Goal: Task Accomplishment & Management: Use online tool/utility

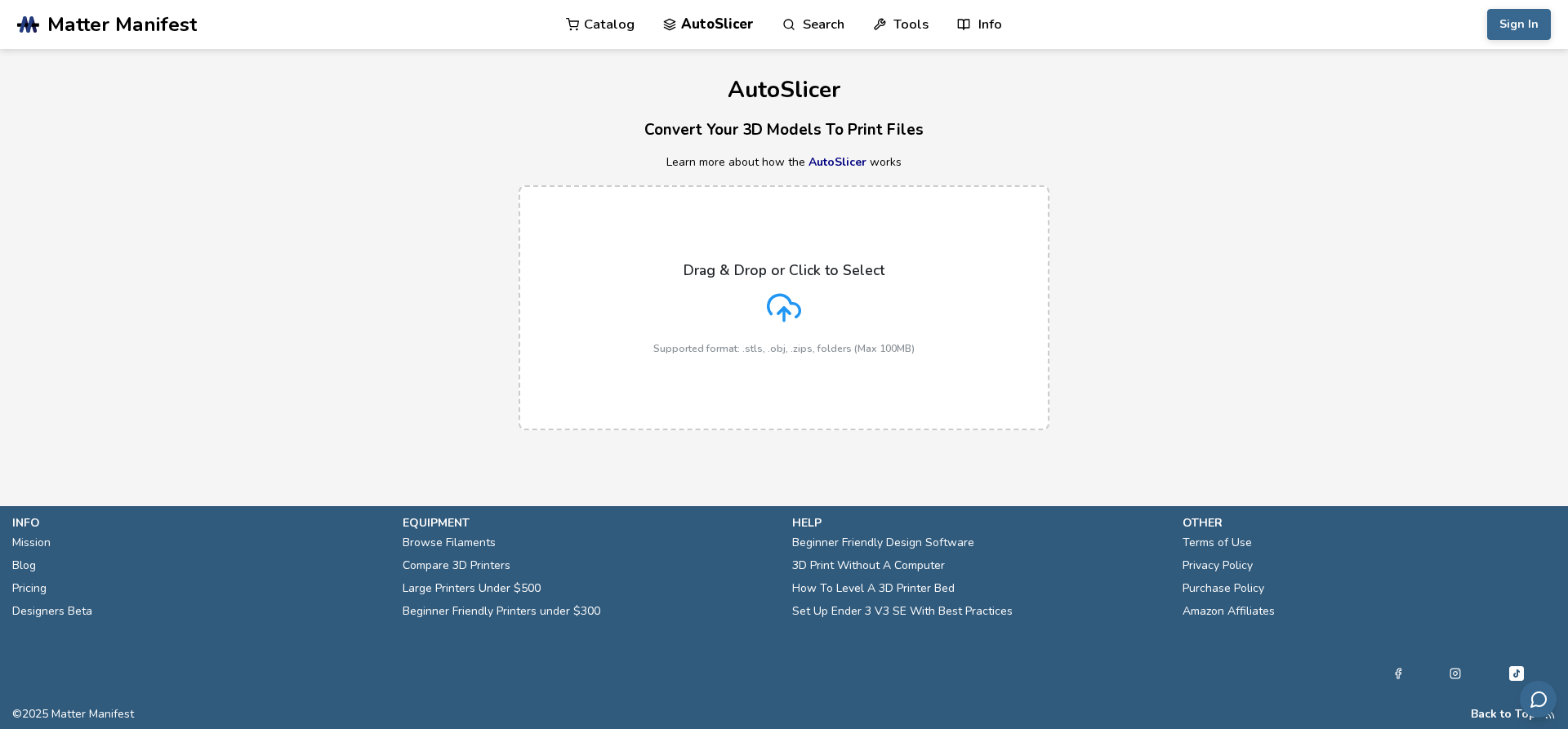
click at [775, 303] on icon at bounding box center [783, 307] width 34 height 34
click at [0, 0] on input "Drag & Drop or Click to Select Supported format: .stls, .obj, .zips, folders (M…" at bounding box center [0, 0] width 0 height 0
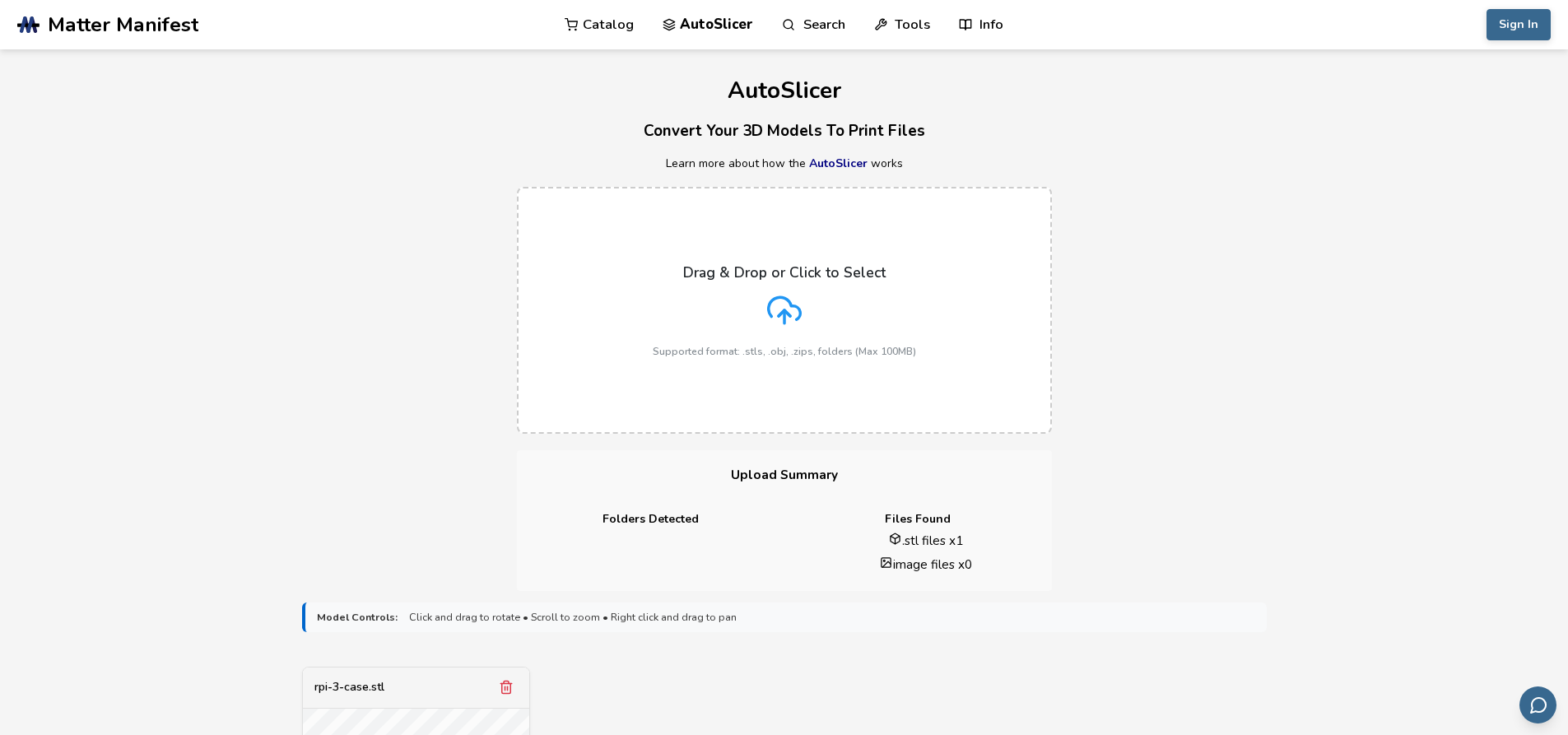
click at [704, 345] on div "Drag & Drop or Click to Select Supported format: .stls, .obj, .zips, folders (M…" at bounding box center [784, 310] width 263 height 93
click at [0, 0] on input "Drag & Drop or Click to Select Supported format: .stls, .obj, .zips, folders (M…" at bounding box center [0, 0] width 0 height 0
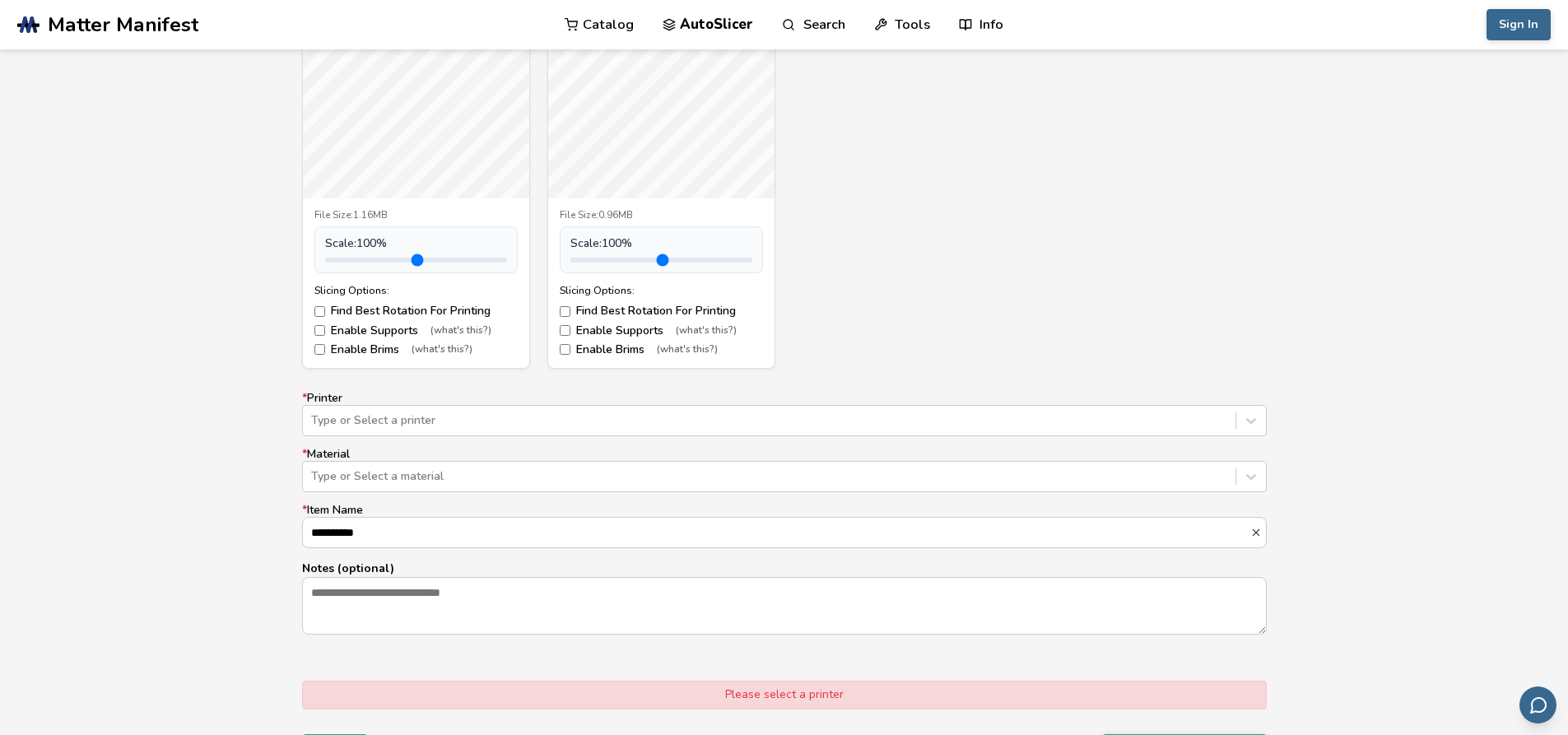
scroll to position [740, 0]
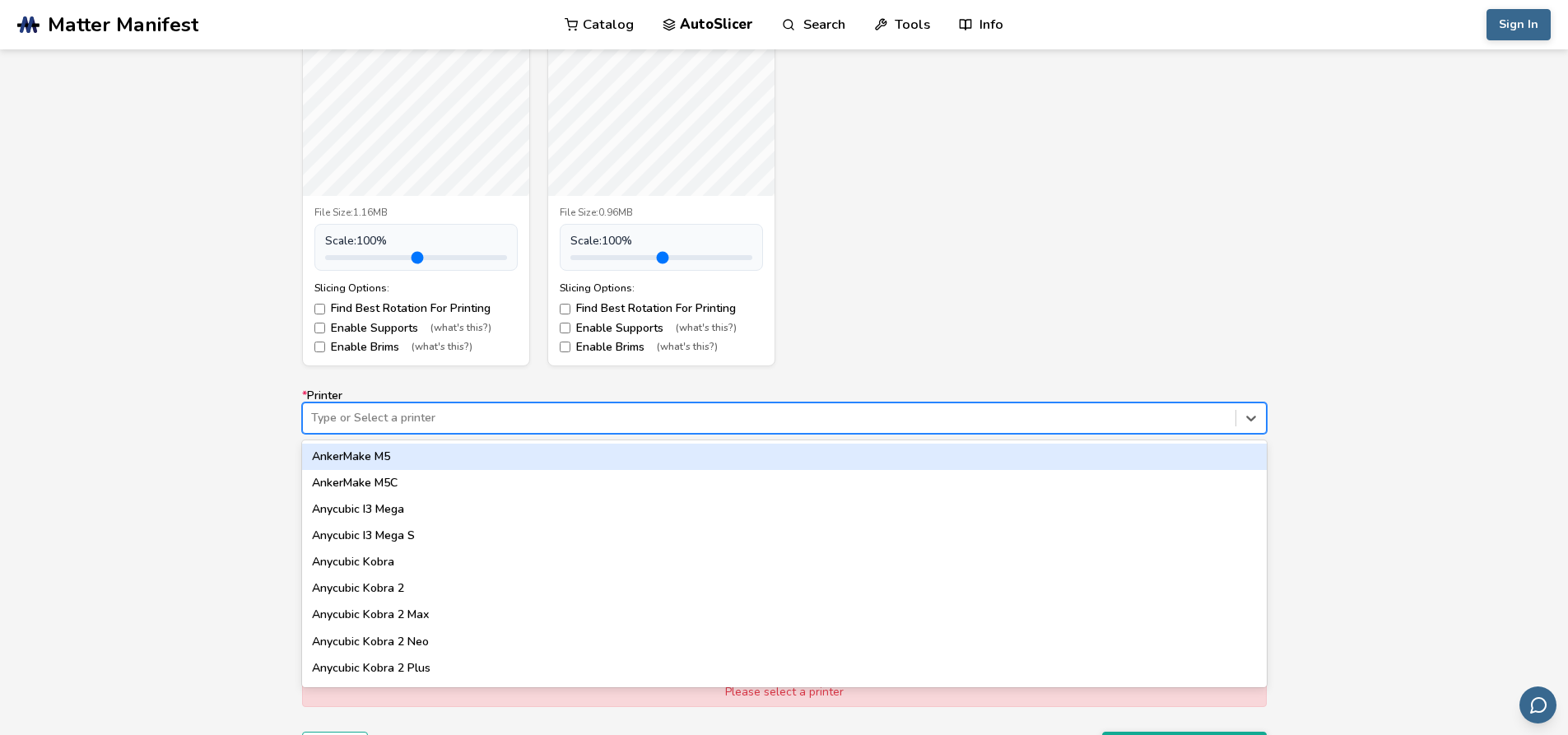
click at [849, 411] on div at bounding box center [769, 418] width 916 height 17
type input "**"
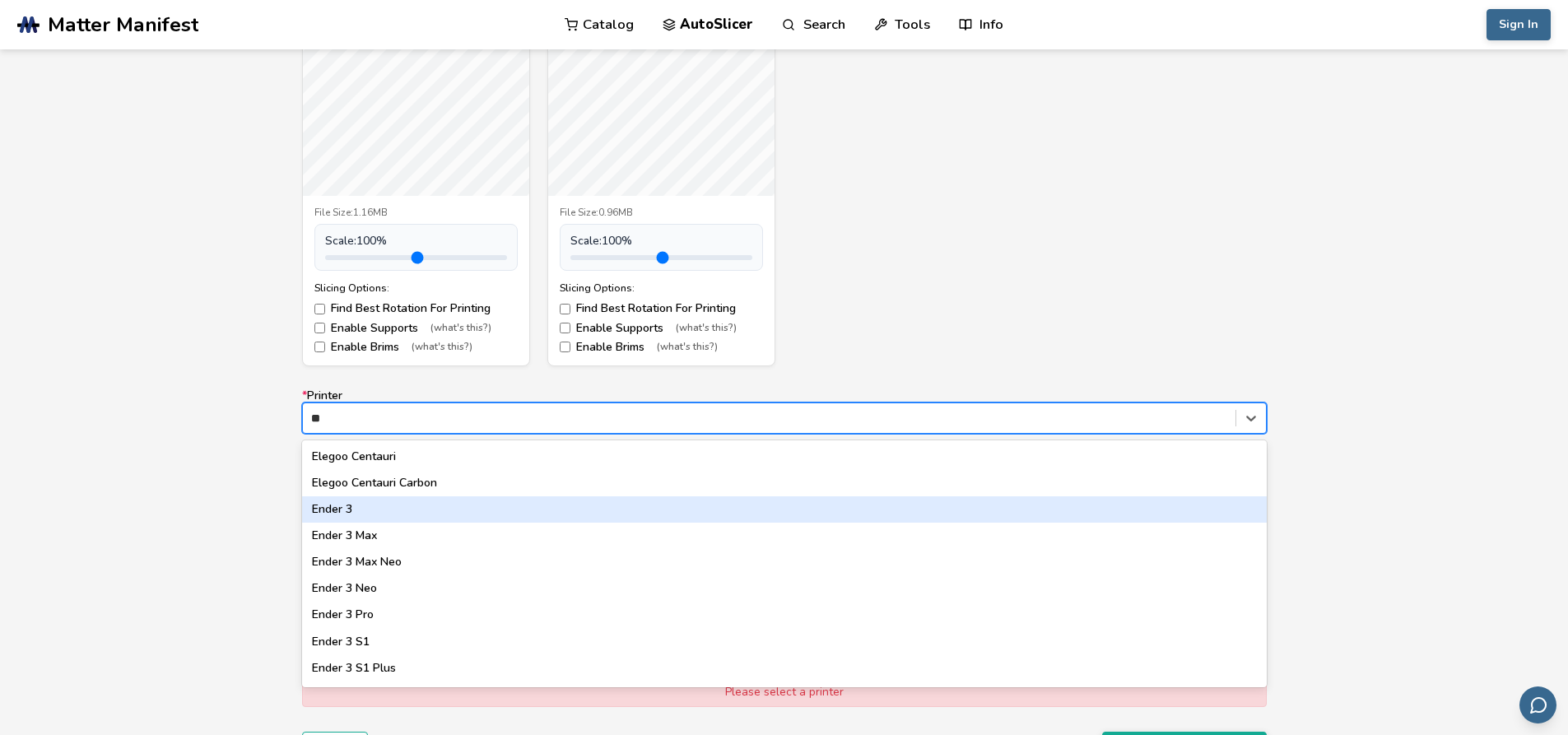
click at [817, 509] on div "Ender 3" at bounding box center [784, 510] width 965 height 26
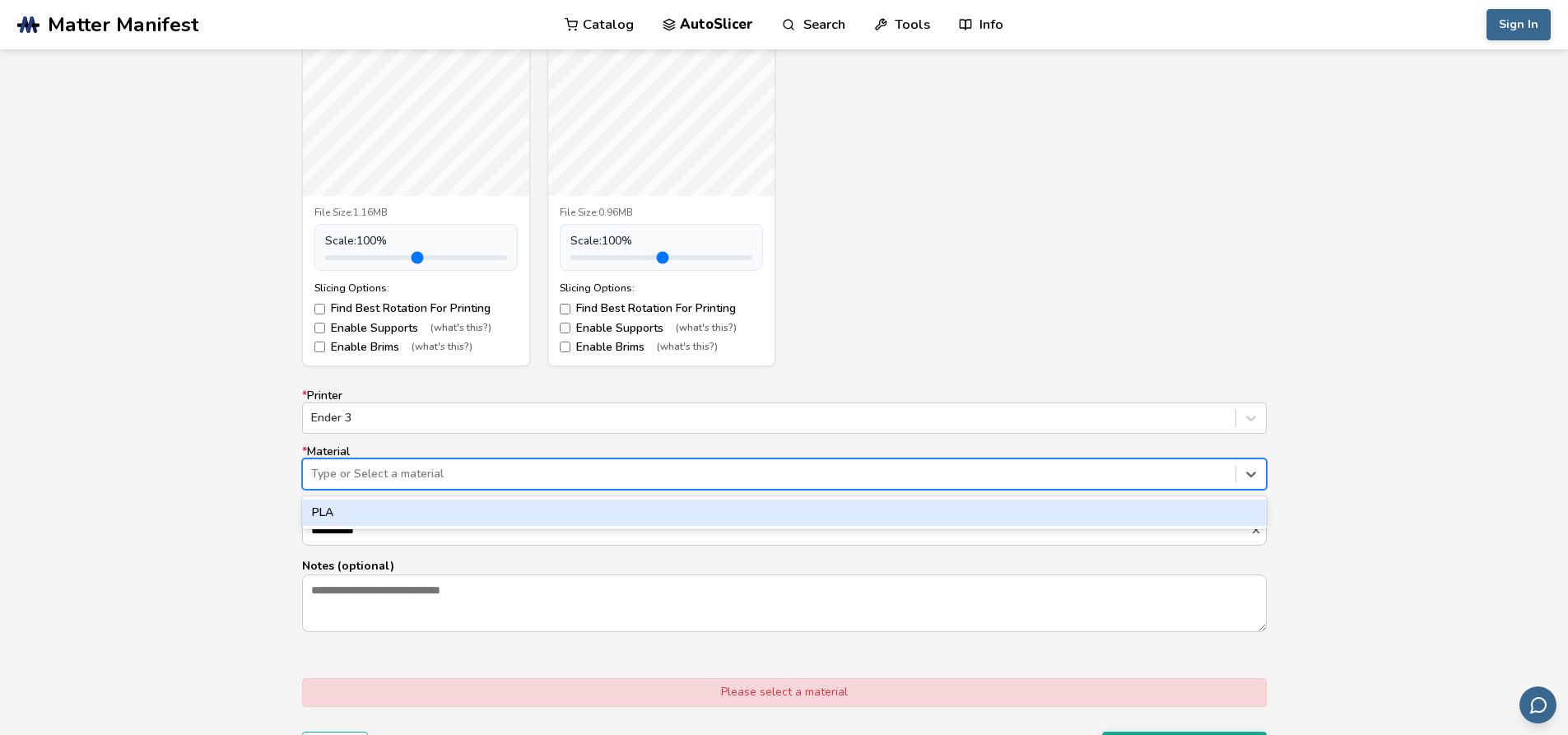
click at [777, 467] on div at bounding box center [769, 473] width 916 height 17
click at [750, 513] on div "PLA" at bounding box center [784, 512] width 965 height 26
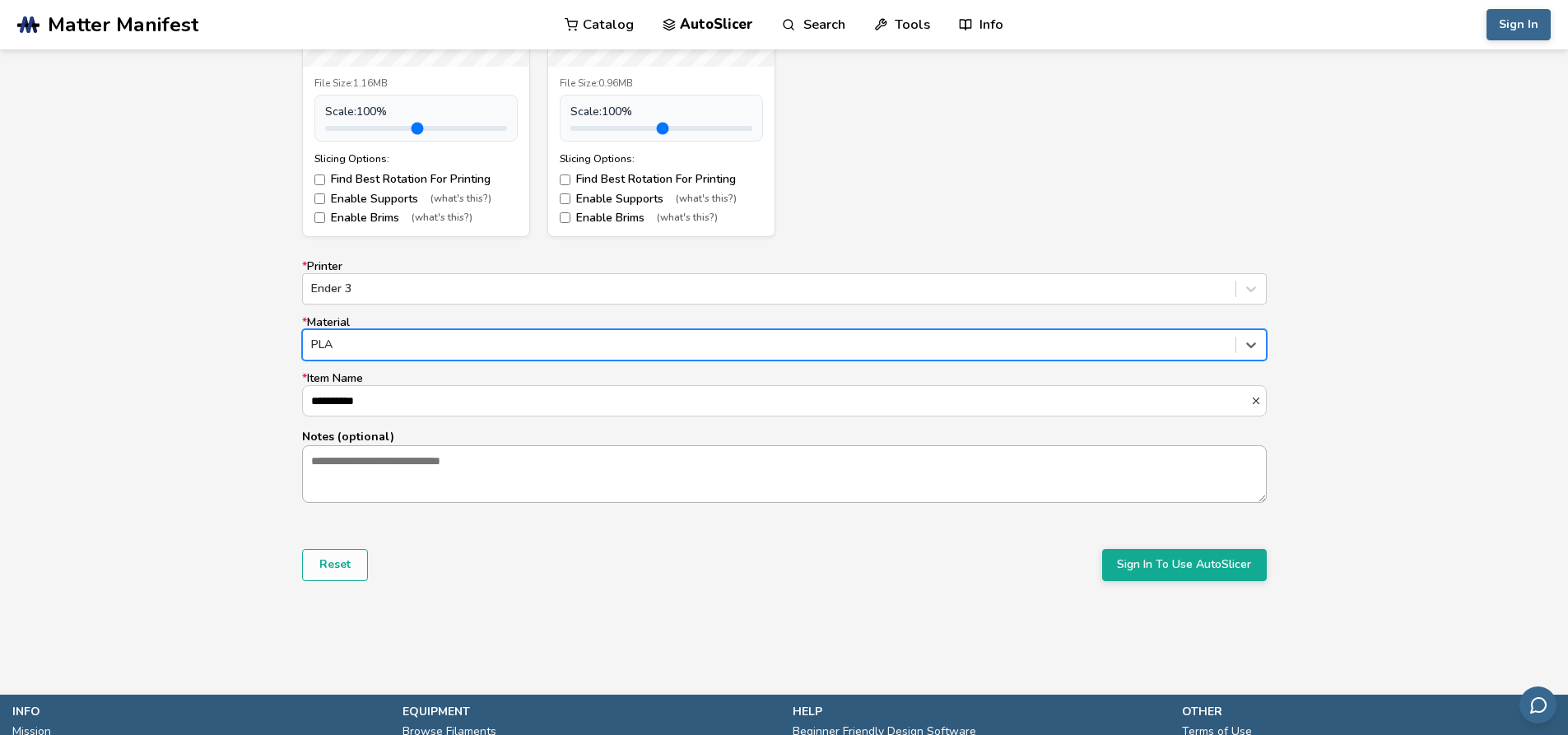
scroll to position [870, 0]
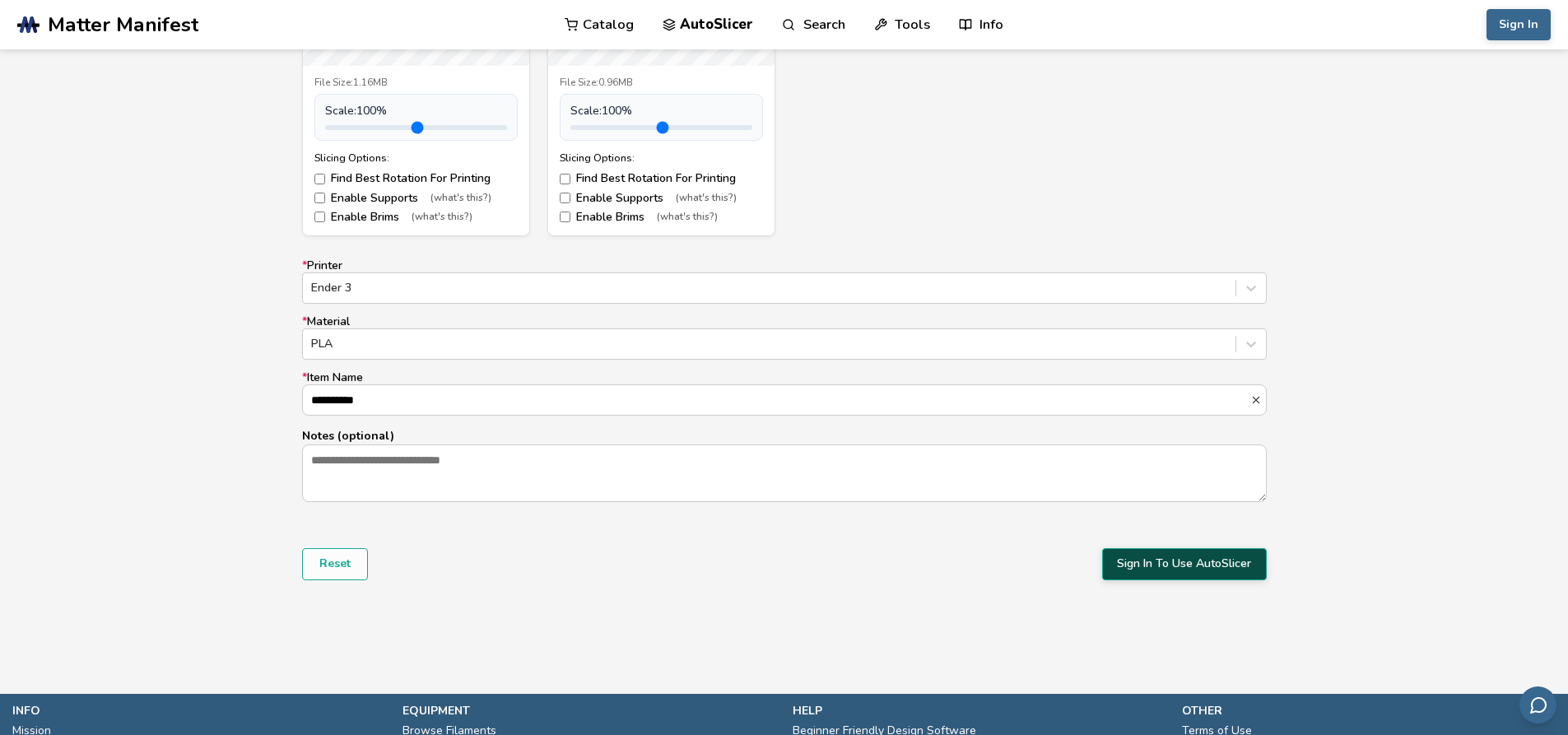
click at [1175, 570] on button "Sign In To Use AutoSlicer" at bounding box center [1185, 564] width 165 height 31
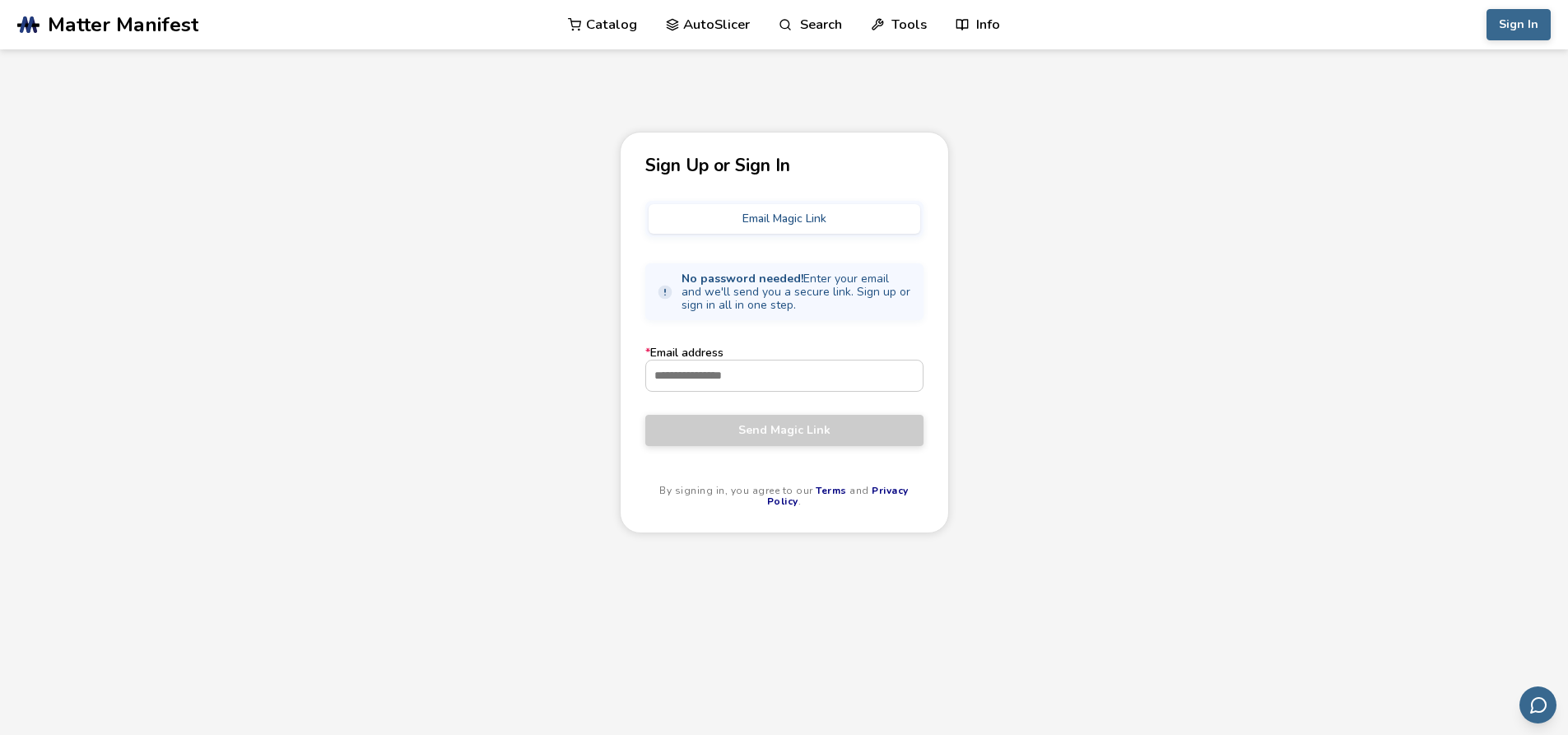
click at [803, 217] on button "Email Magic Link" at bounding box center [784, 219] width 271 height 29
click at [770, 370] on input "* Email address" at bounding box center [784, 376] width 276 height 29
type input "**********"
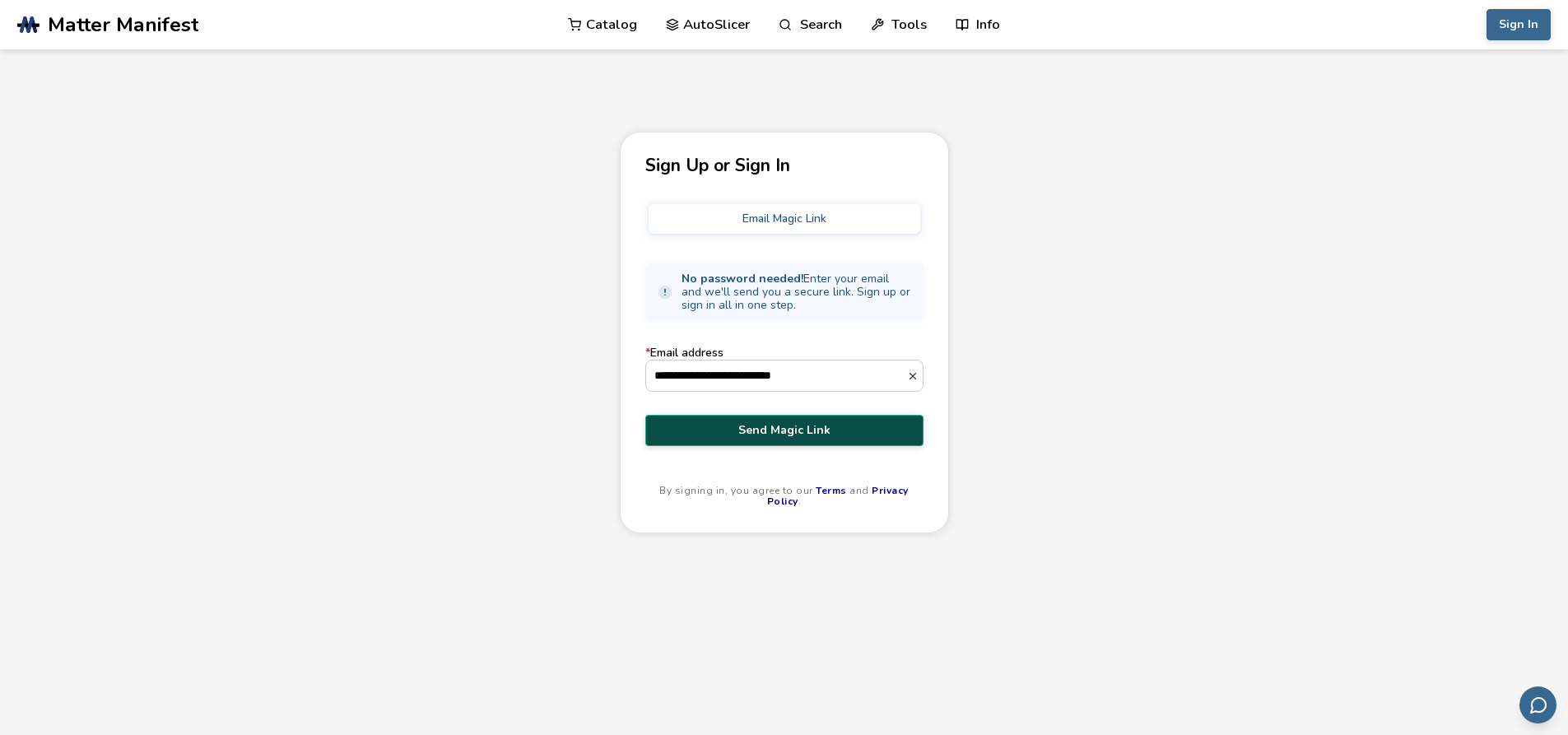
click at [793, 431] on span "Send Magic Link" at bounding box center [784, 429] width 254 height 13
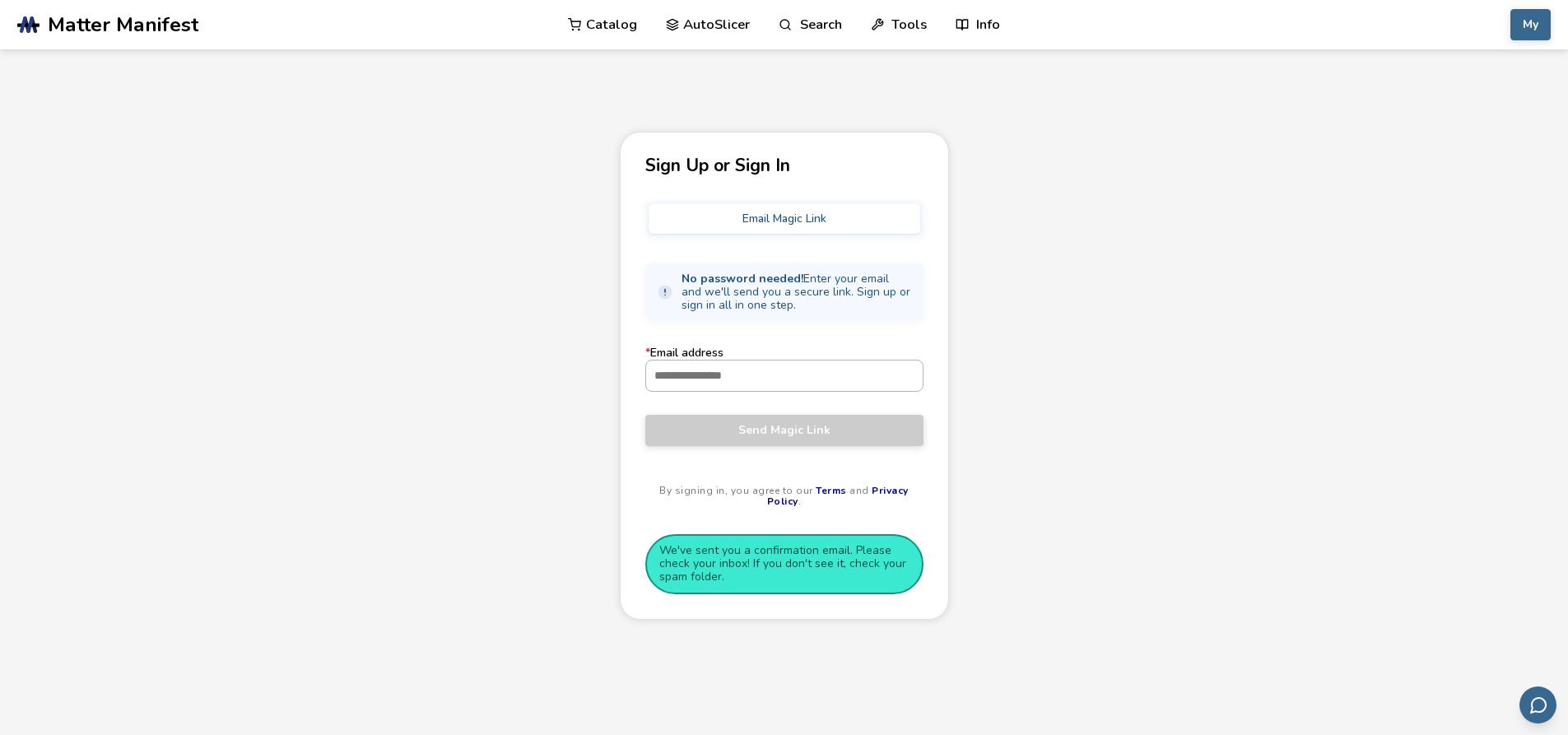
click at [803, 383] on input "* Email address" at bounding box center [784, 376] width 276 height 29
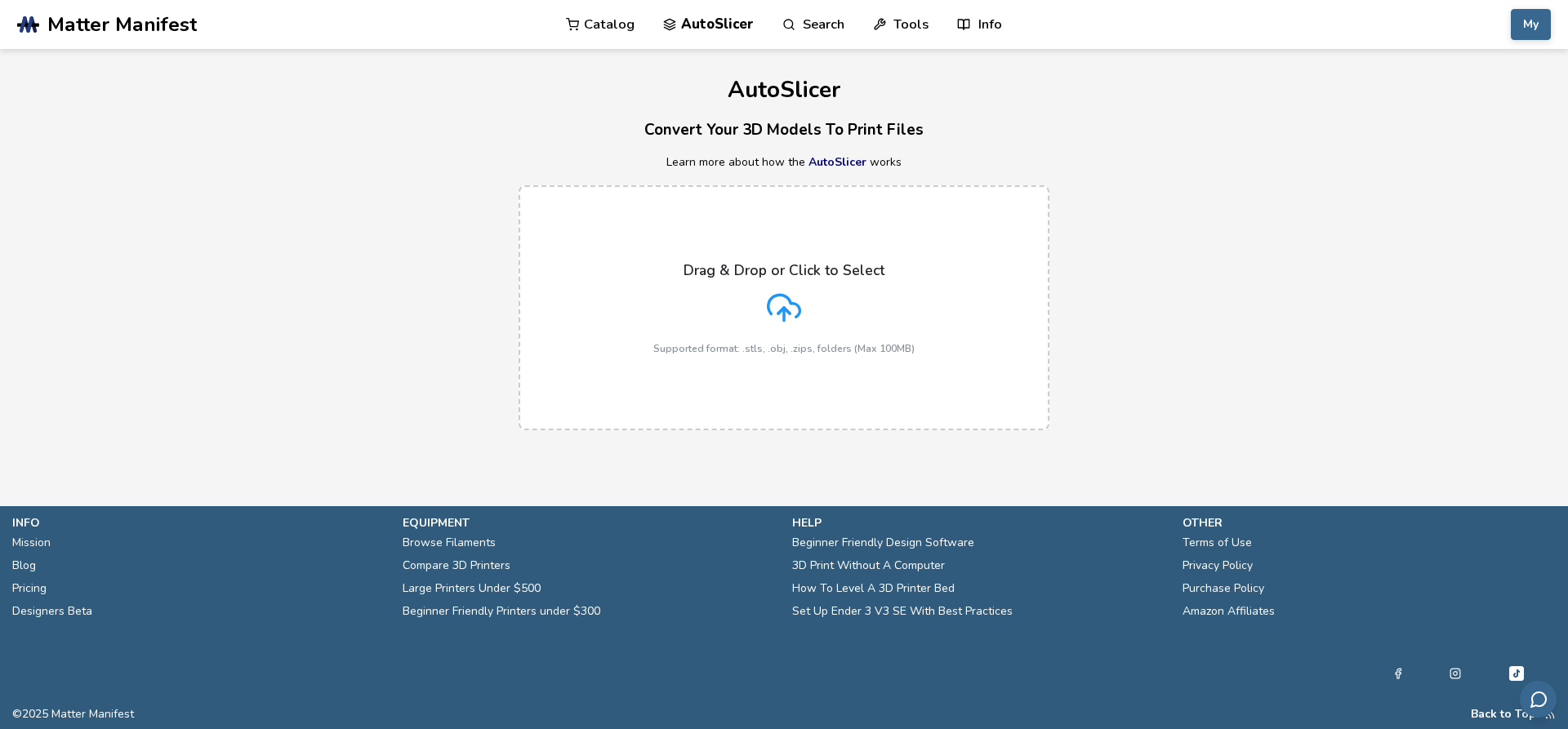
click at [742, 383] on label "Drag & Drop or Click to Select Supported format: .stls, .obj, .zips, folders (M…" at bounding box center [784, 308] width 530 height 245
click at [0, 0] on input "Drag & Drop or Click to Select Supported format: .stls, .obj, .zips, folders (M…" at bounding box center [0, 0] width 0 height 0
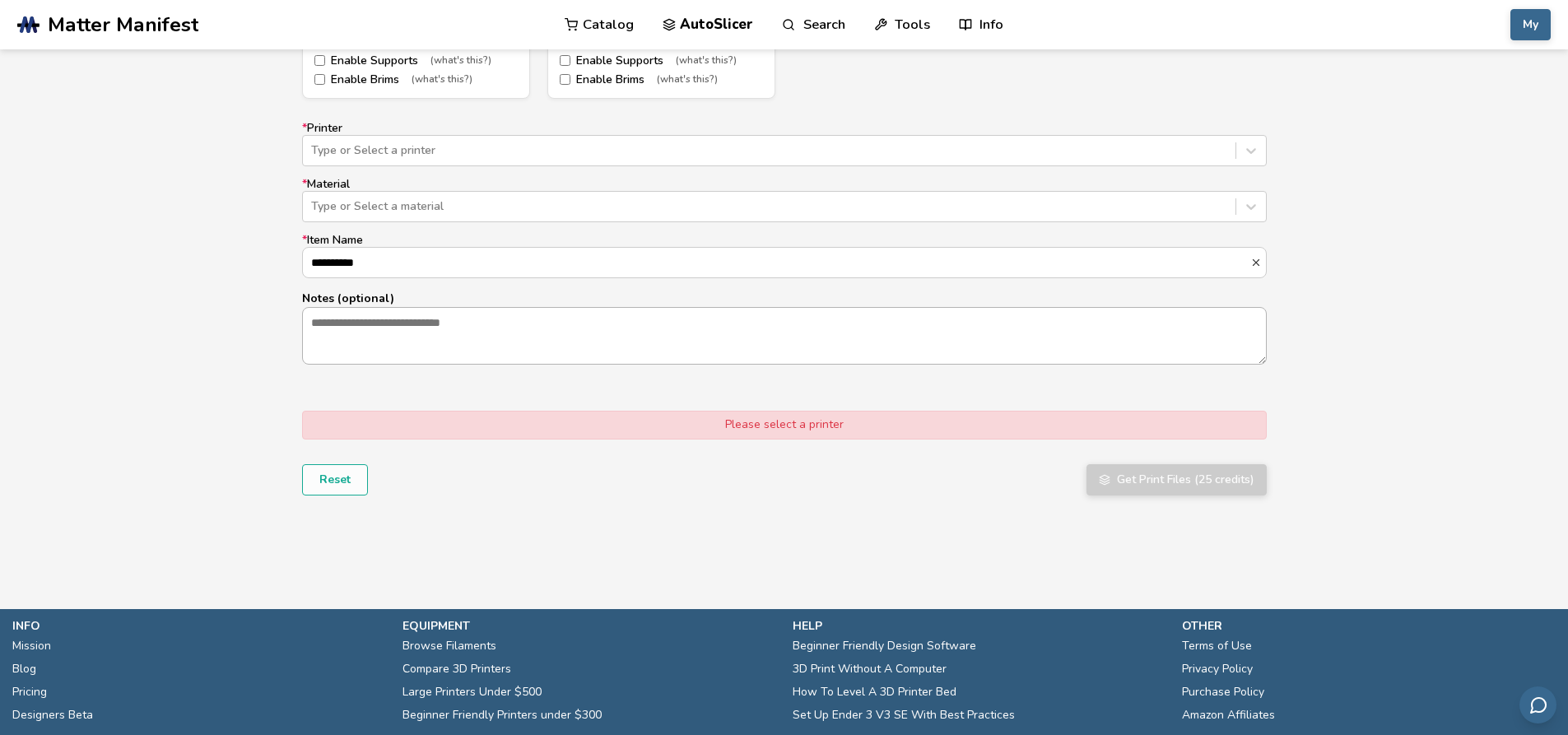
scroll to position [1005, 0]
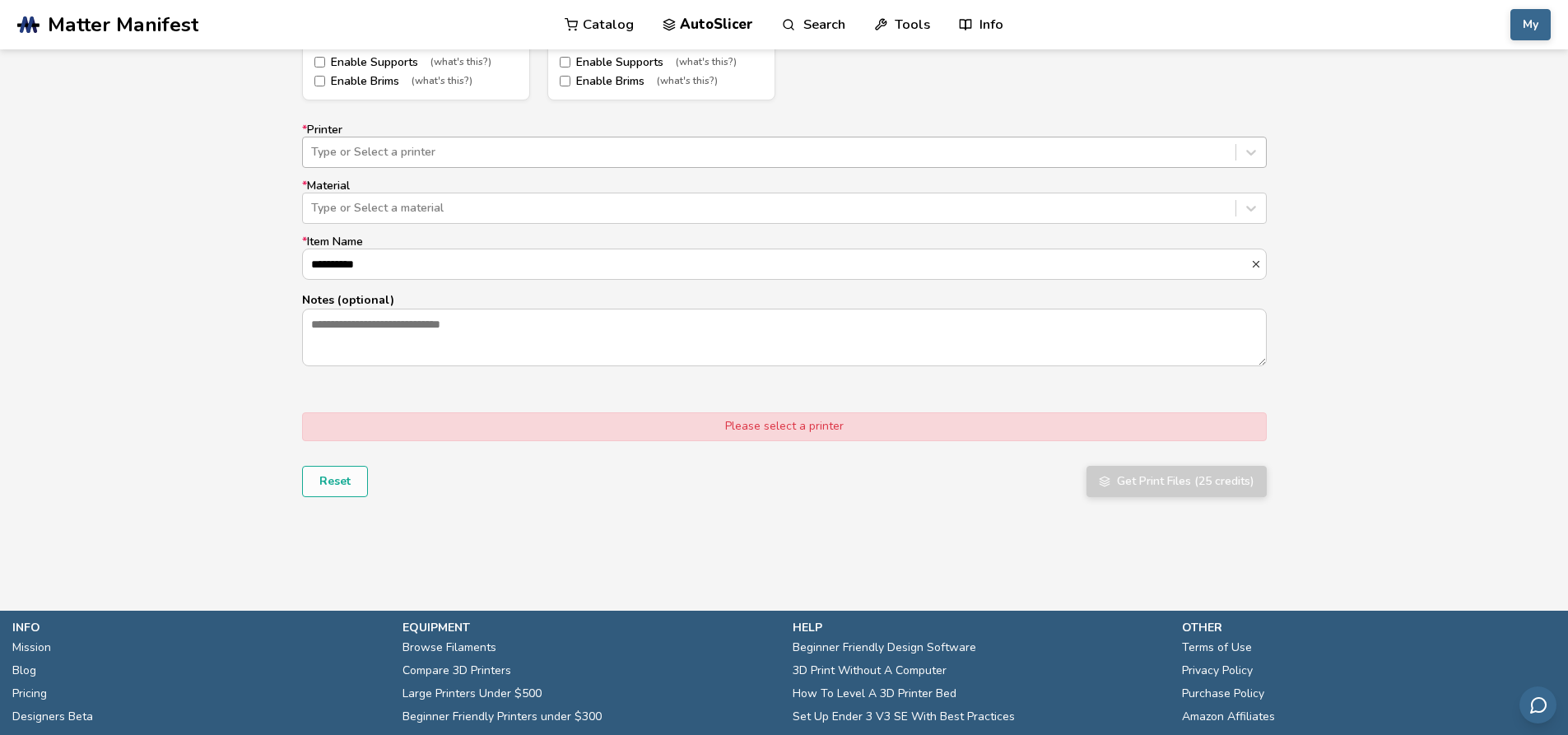
click at [740, 144] on div at bounding box center [769, 152] width 916 height 17
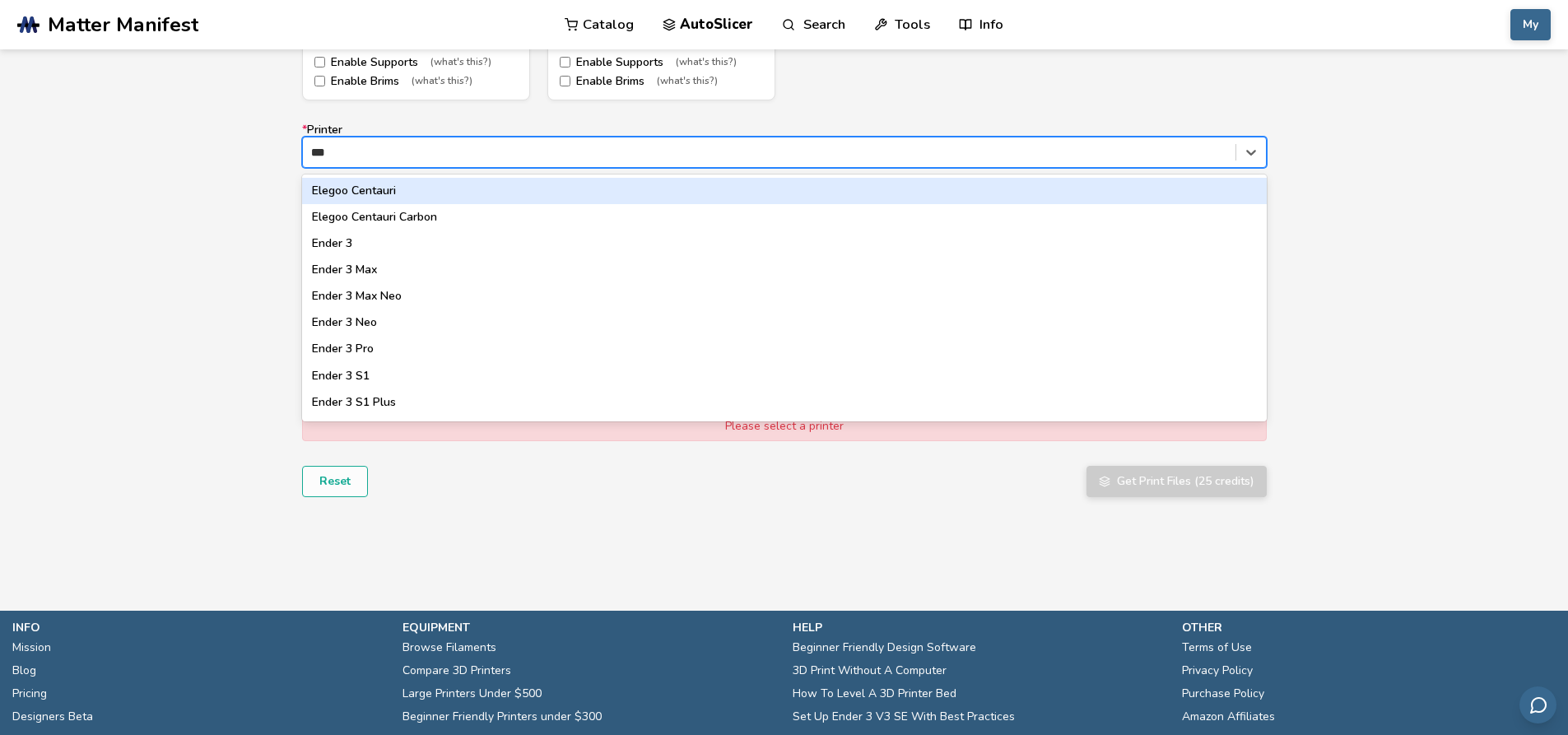
type input "****"
click at [616, 183] on div "Ender 3" at bounding box center [784, 190] width 965 height 26
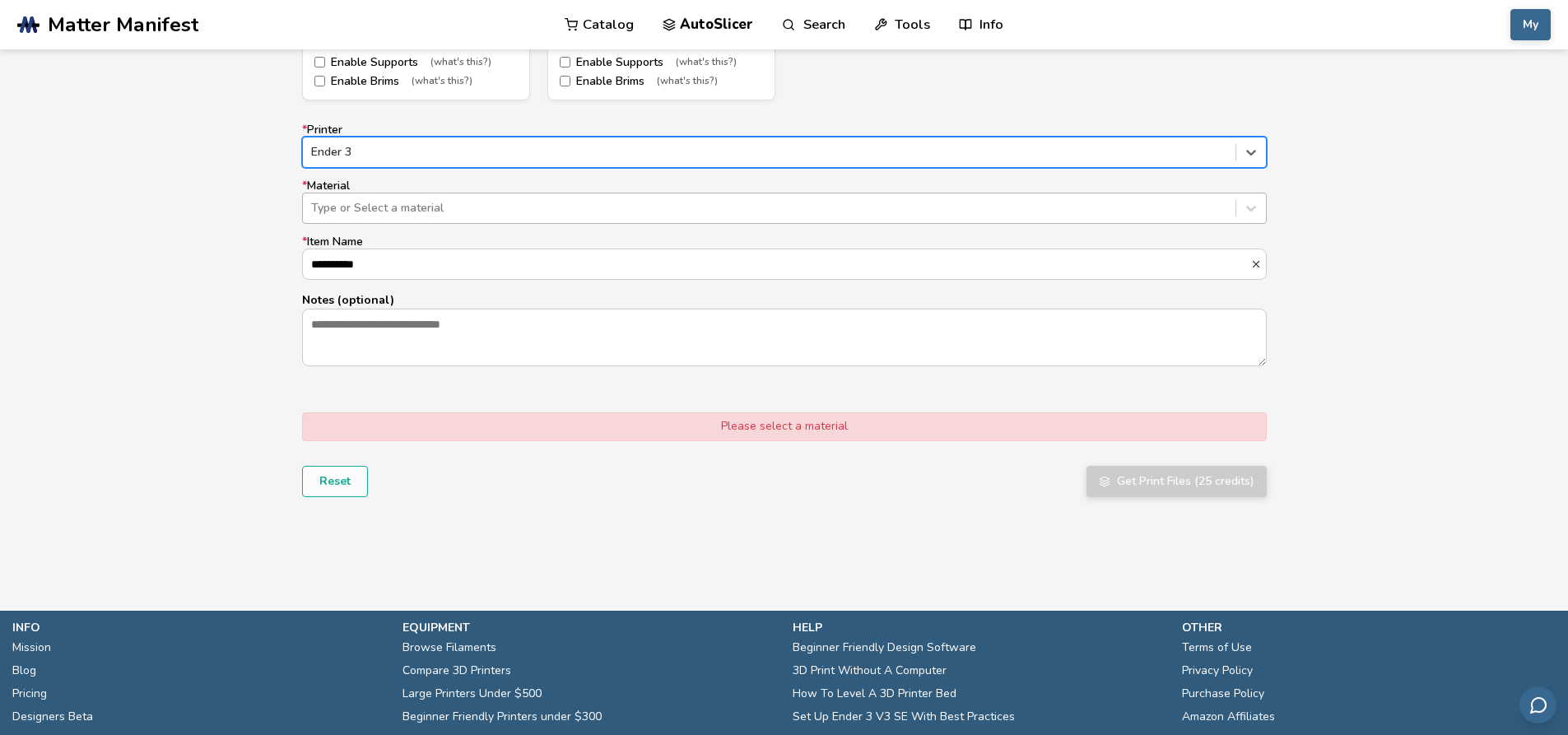
click at [603, 197] on div "Type or Select a material" at bounding box center [769, 209] width 933 height 23
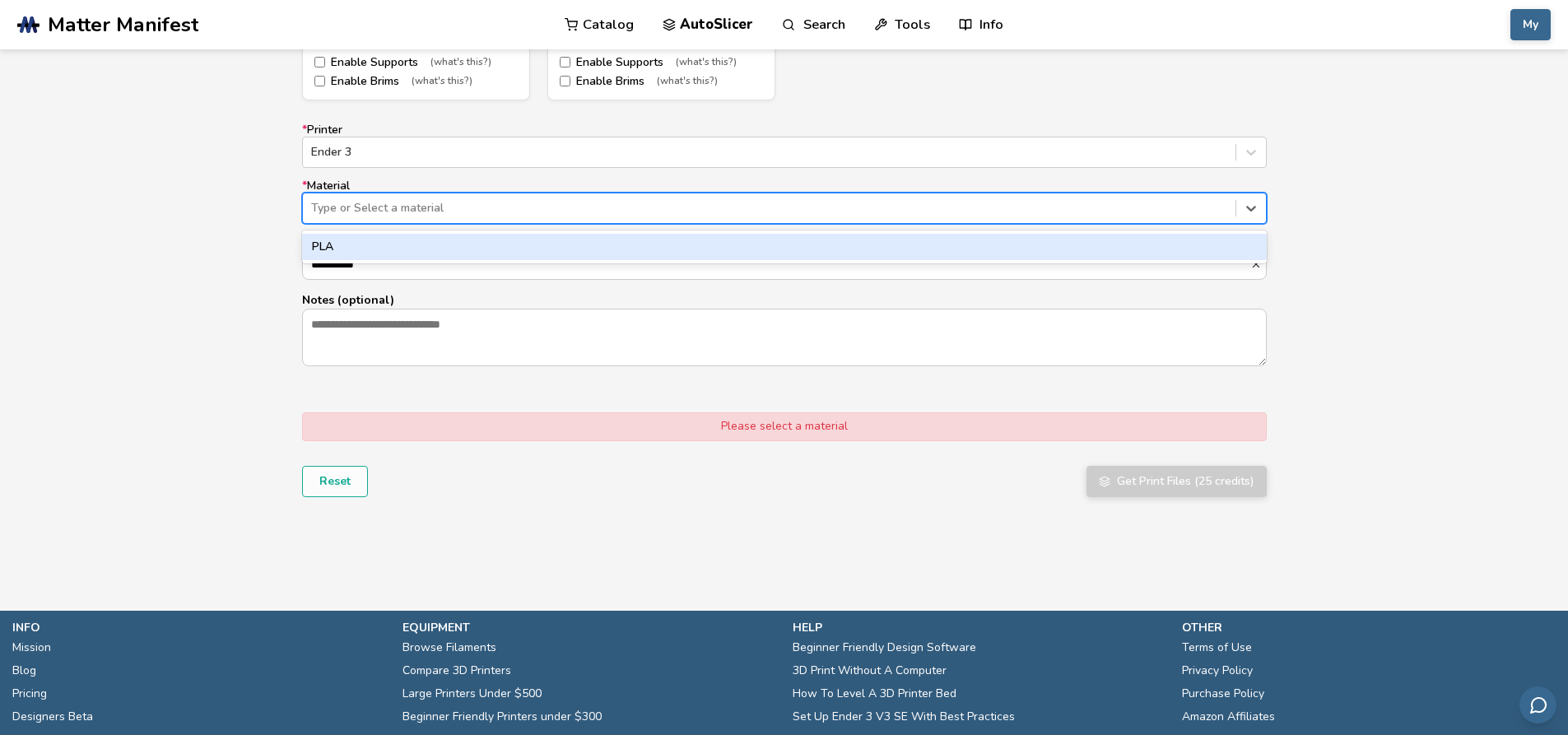
click at [587, 256] on div "PLA" at bounding box center [784, 247] width 965 height 26
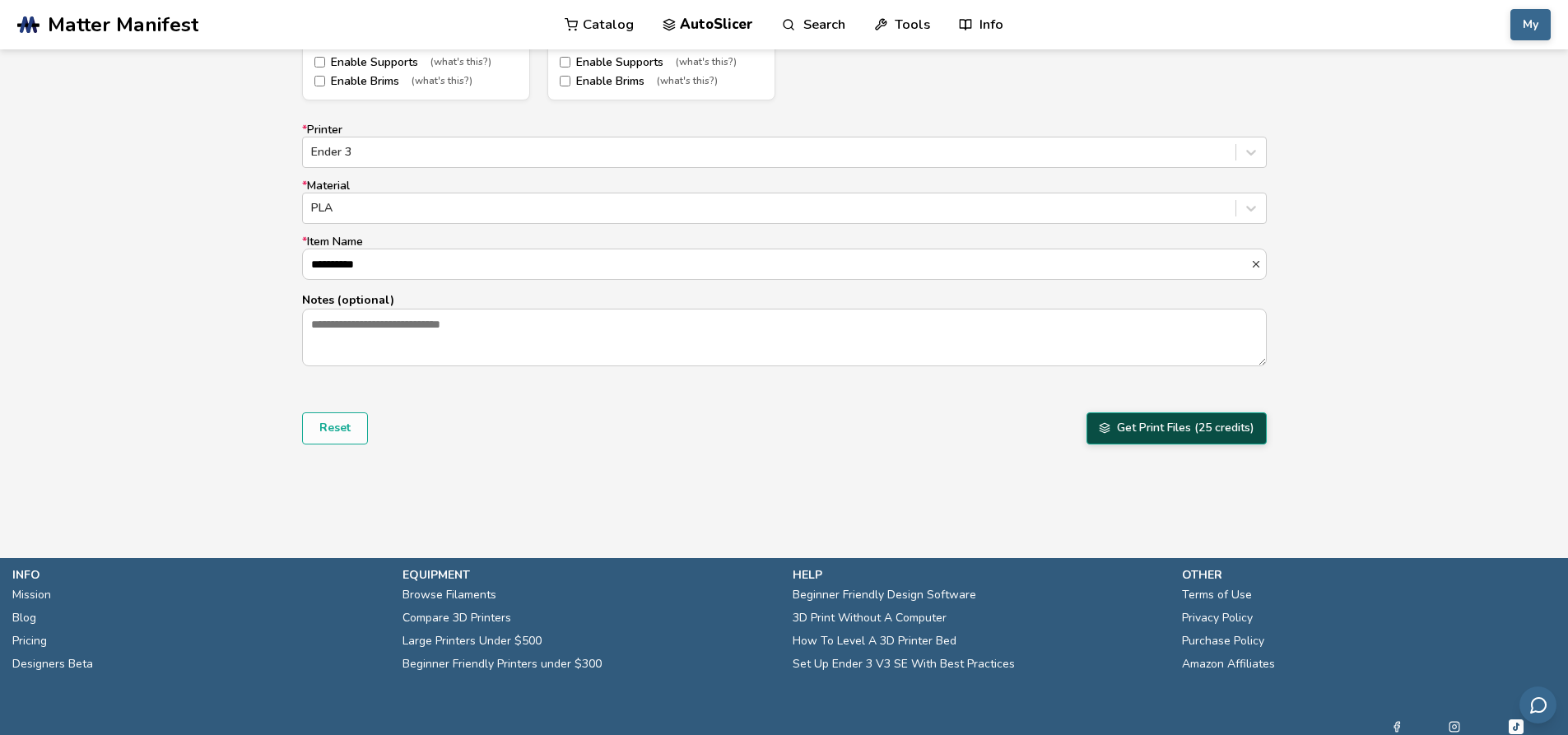
click at [1177, 422] on button "Get Print Files (25 credits)" at bounding box center [1177, 429] width 181 height 31
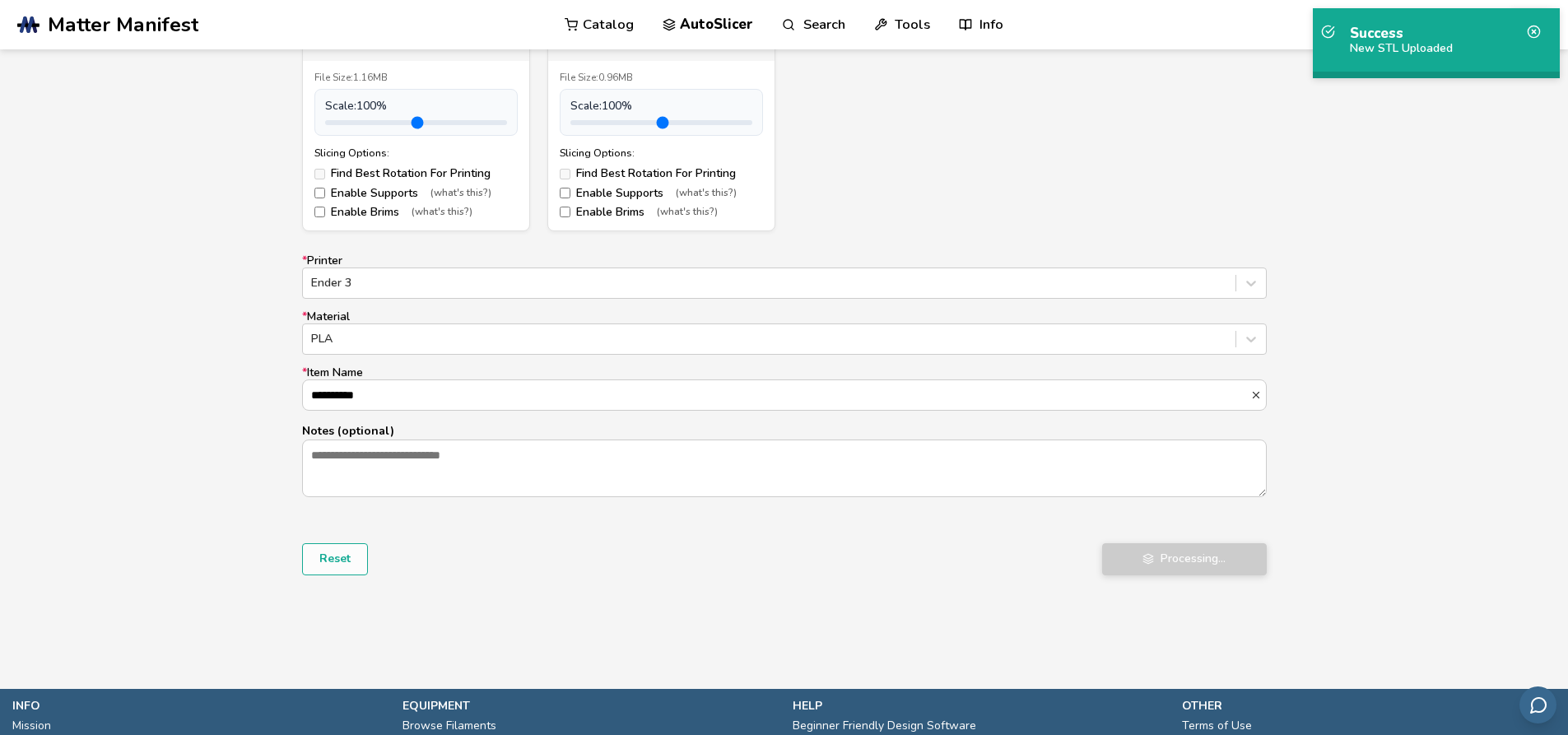
scroll to position [1053, 0]
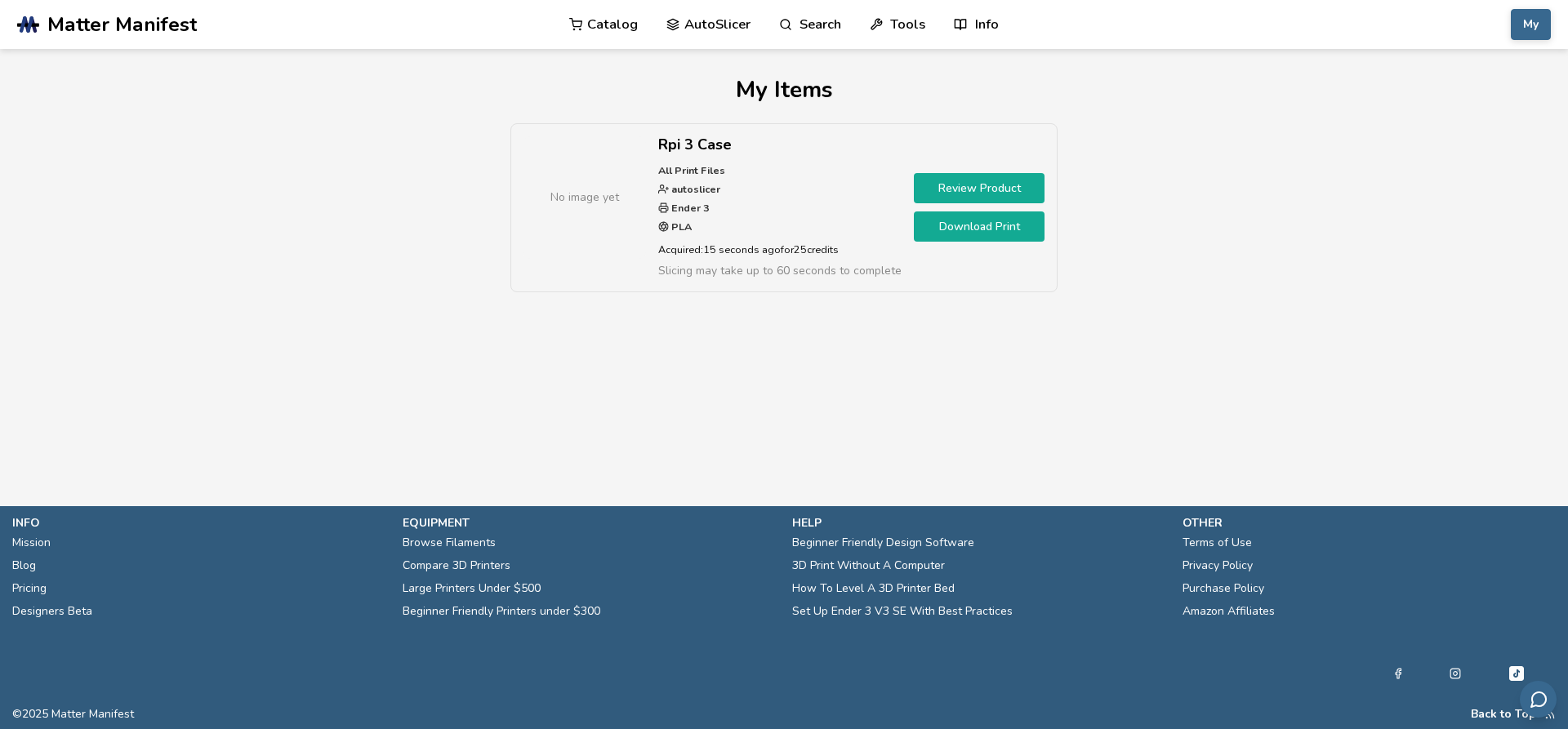
click at [1006, 192] on link "Review Product" at bounding box center [979, 188] width 131 height 30
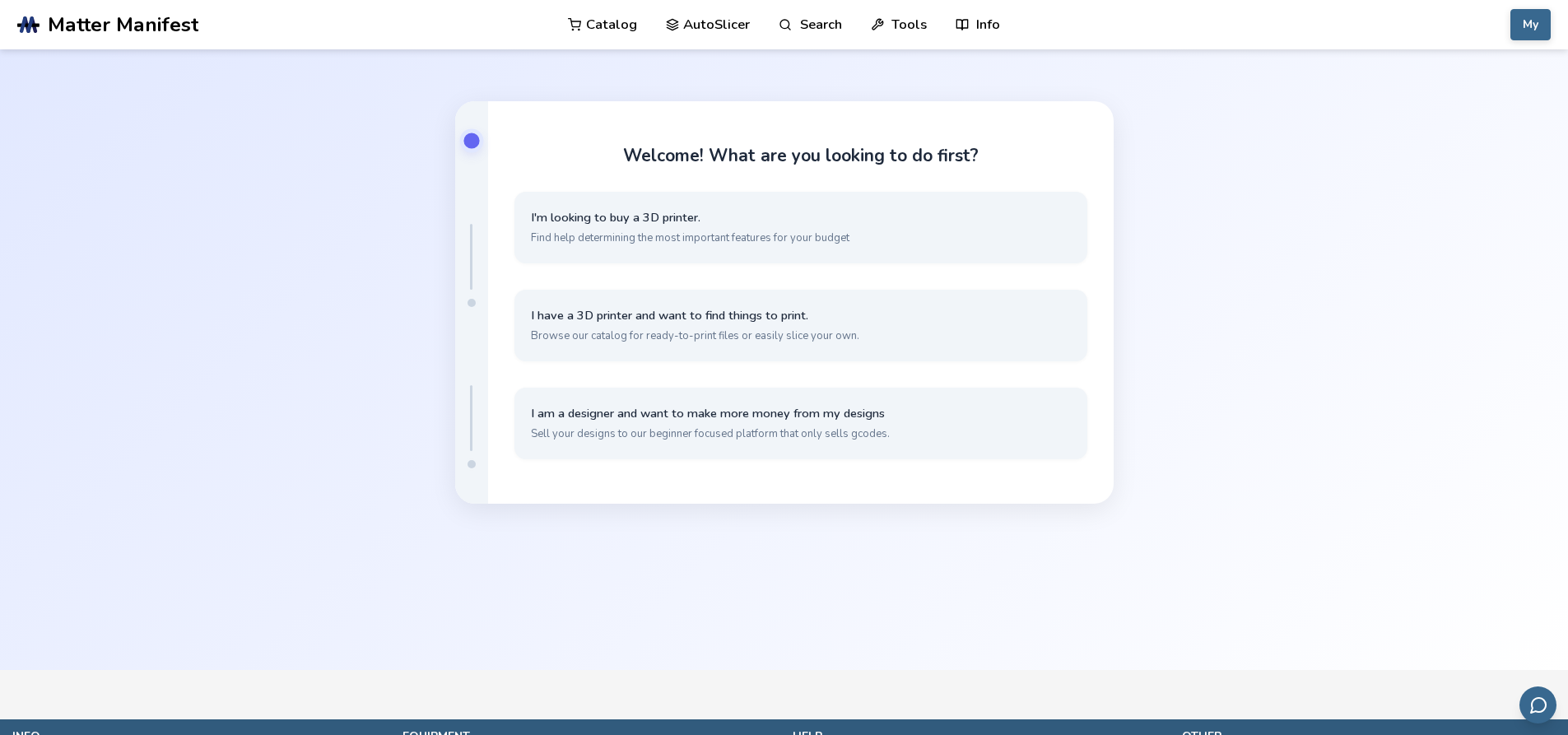
scroll to position [115, 0]
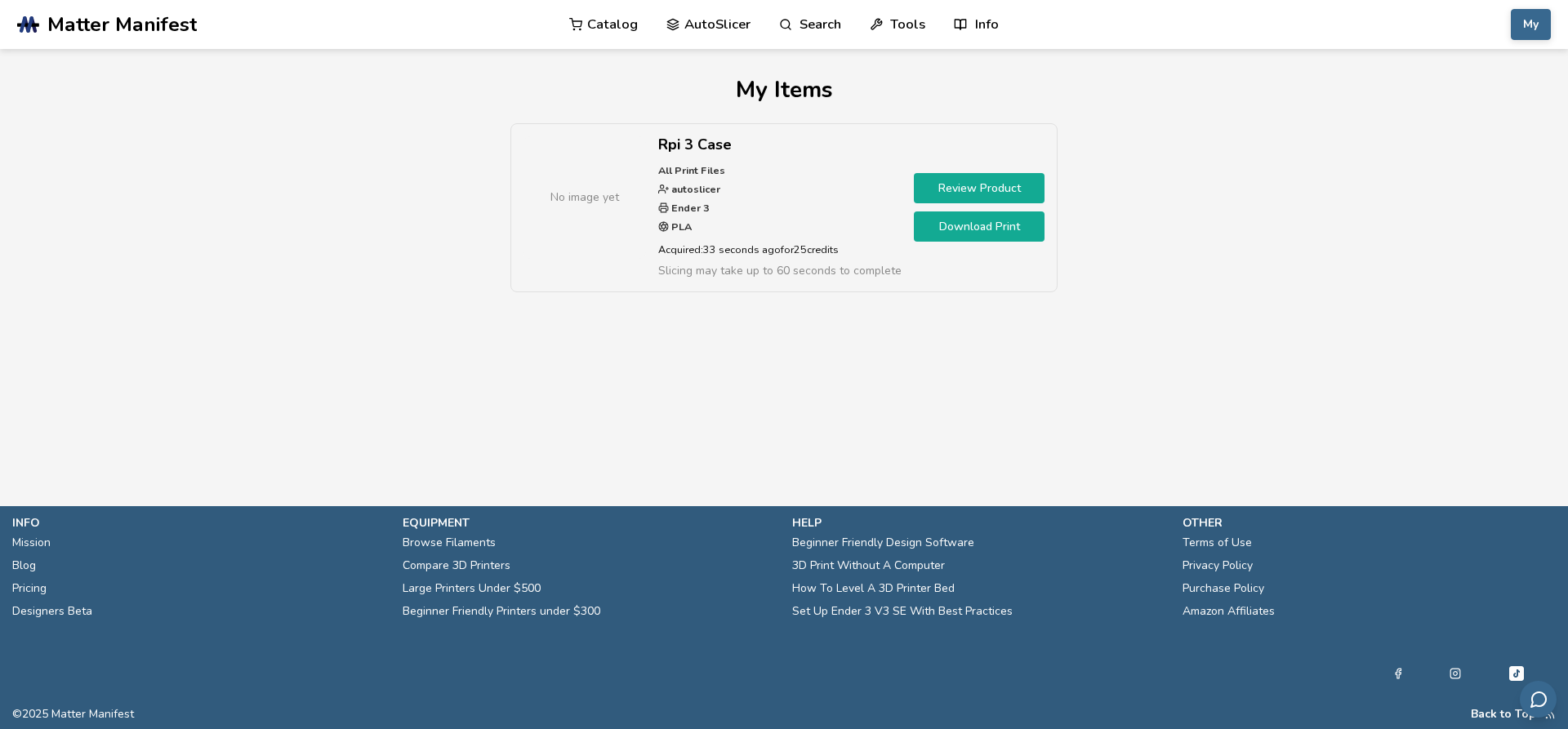
click at [995, 228] on link "Download Print" at bounding box center [979, 226] width 131 height 30
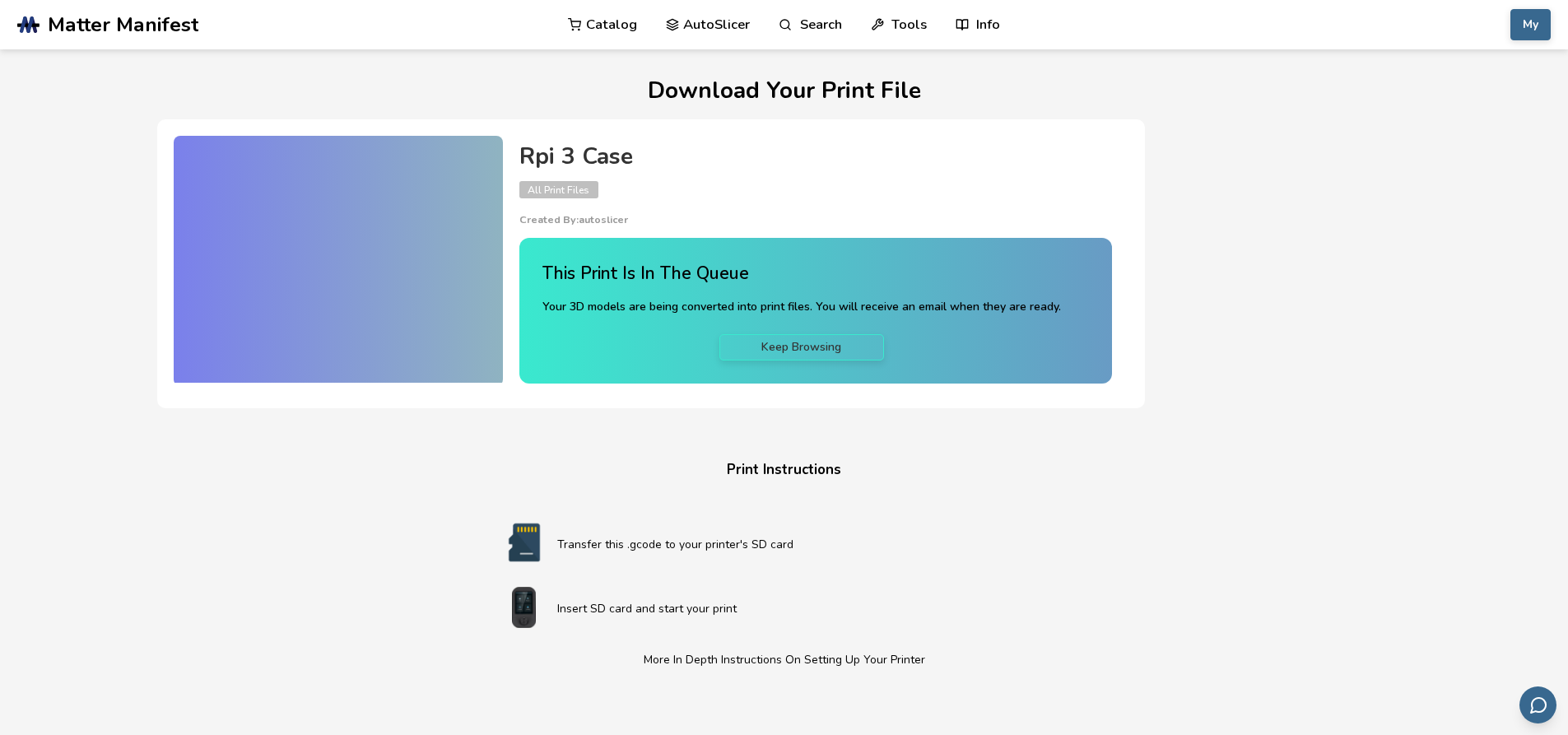
click at [777, 350] on link "Keep Browsing" at bounding box center [801, 347] width 165 height 26
click at [352, 289] on div at bounding box center [338, 259] width 329 height 247
click at [424, 216] on div at bounding box center [338, 259] width 329 height 247
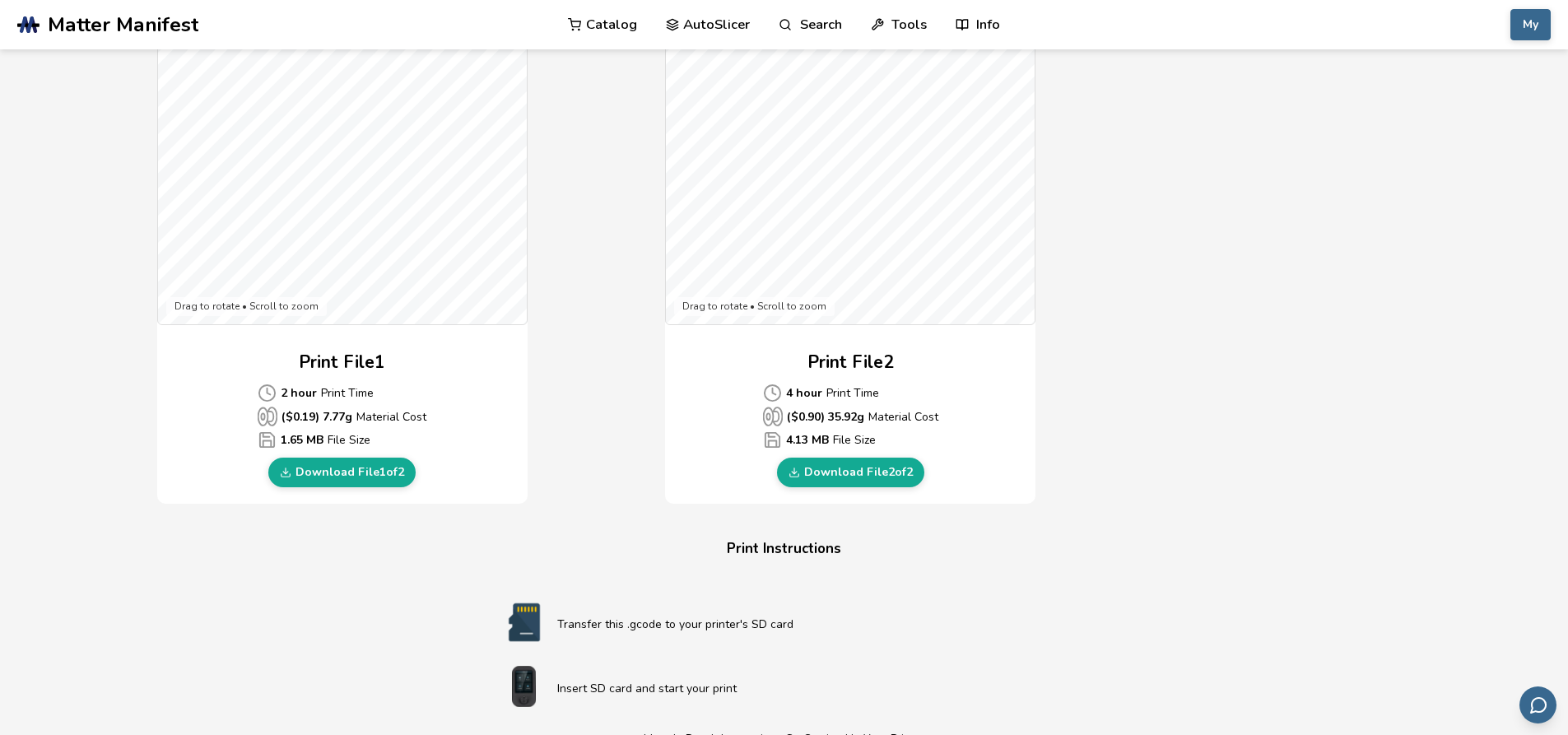
scroll to position [513, 0]
click at [844, 466] on link "Download File 2 of 2" at bounding box center [850, 473] width 147 height 29
click at [353, 474] on link "Download File 1 of 2" at bounding box center [342, 473] width 147 height 29
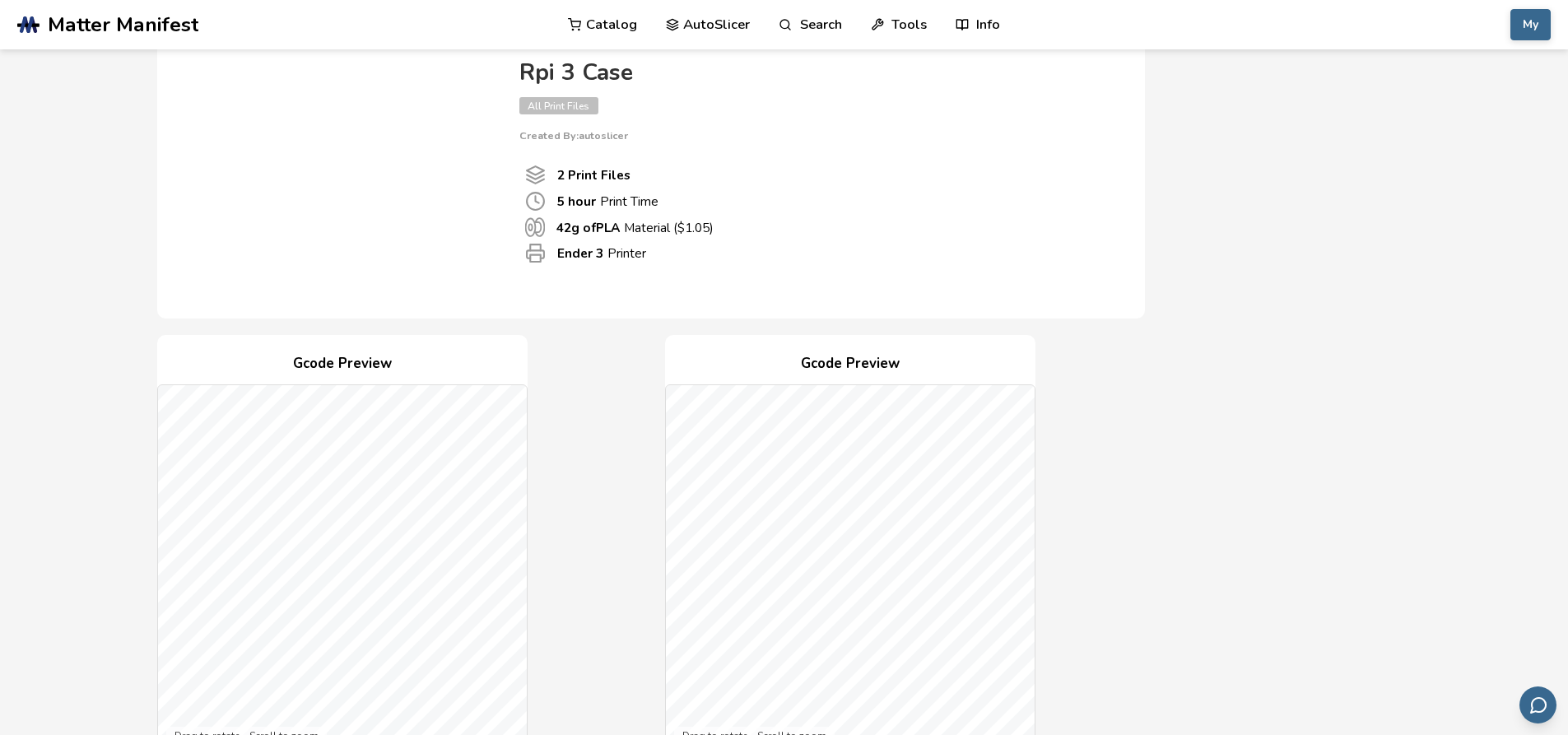
scroll to position [82, 0]
